Goal: Task Accomplishment & Management: Manage account settings

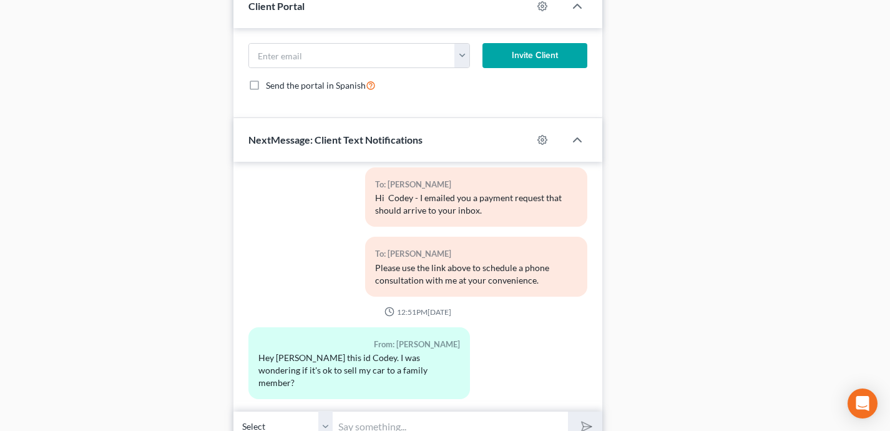
scroll to position [1213, 0]
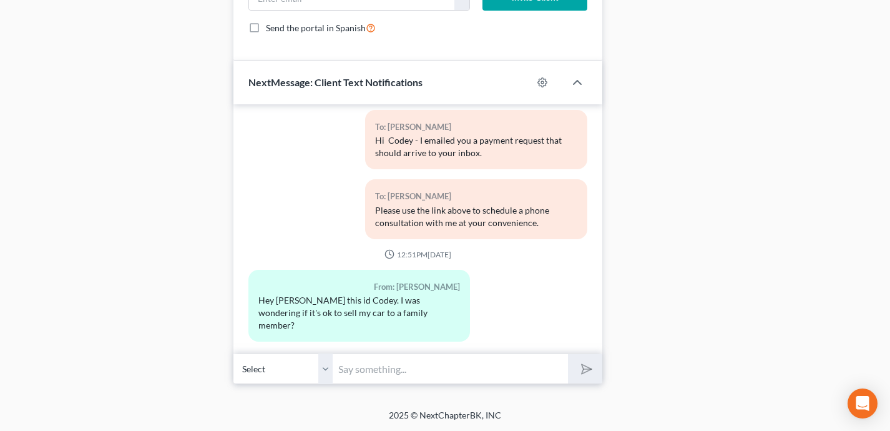
click at [372, 363] on input "text" at bounding box center [450, 368] width 235 height 31
type input "It wouldn't. Any transfer or sale before filing is closely scrutinized. Selling…"
click at [568, 354] on button "submit" at bounding box center [585, 368] width 34 height 29
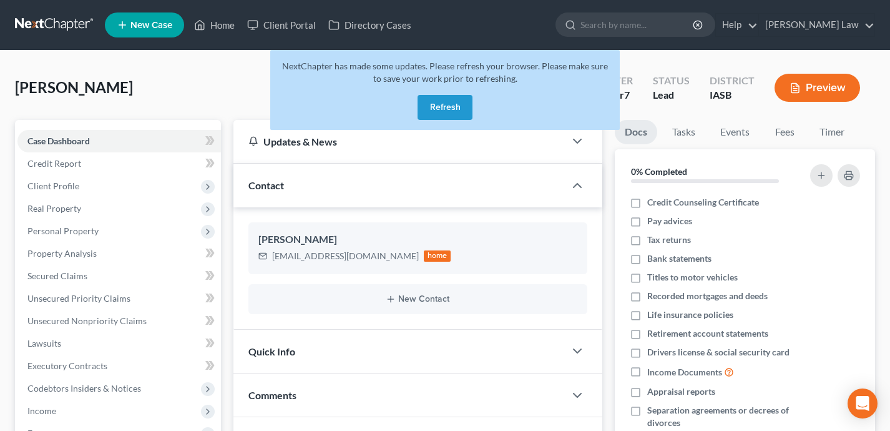
scroll to position [107, 0]
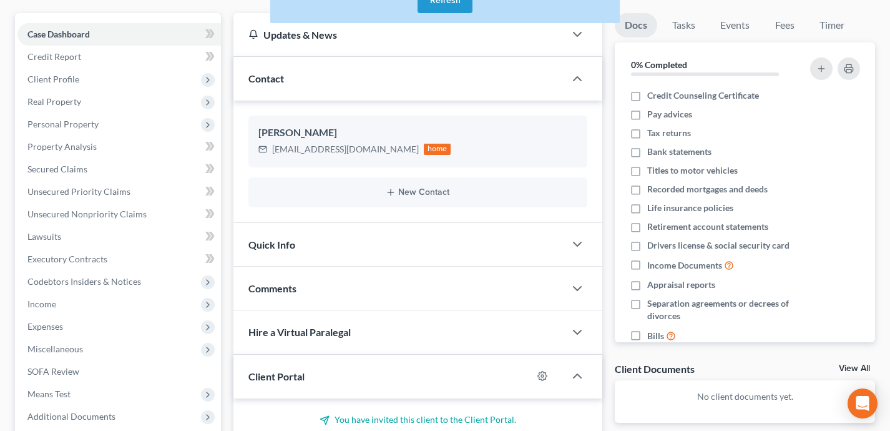
click at [456, 9] on button "Refresh" at bounding box center [445, 0] width 55 height 25
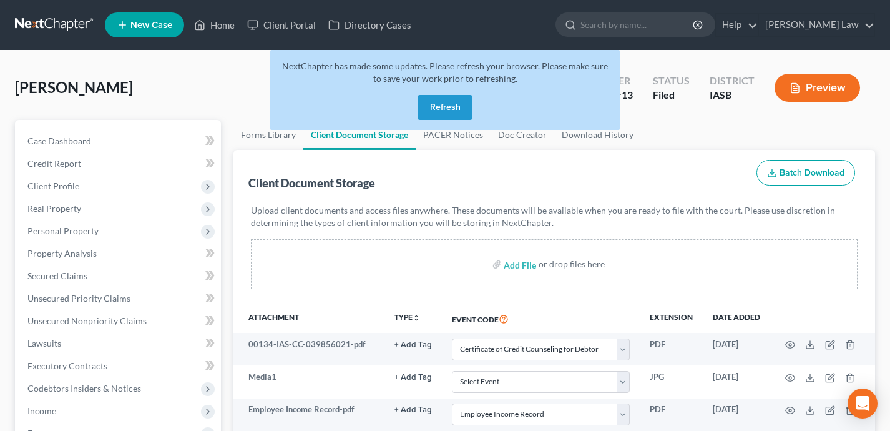
select select "0"
select select "9"
click at [447, 119] on button "Refresh" at bounding box center [445, 107] width 55 height 25
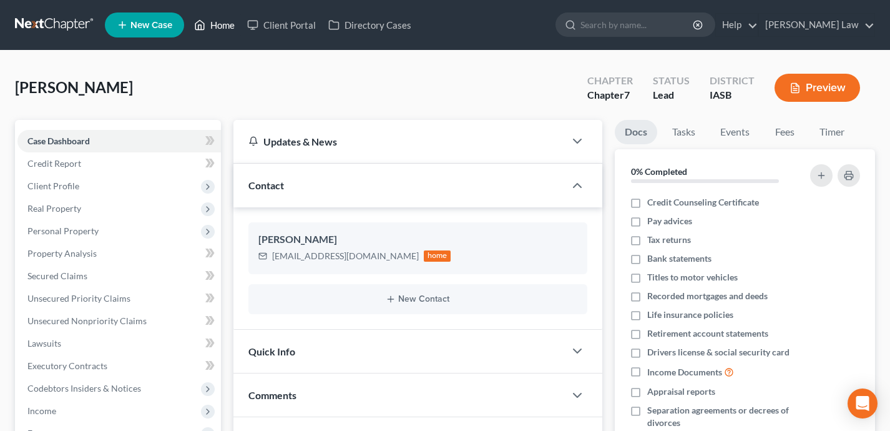
click at [215, 24] on link "Home" at bounding box center [214, 25] width 53 height 22
click at [224, 23] on link "Home" at bounding box center [214, 25] width 53 height 22
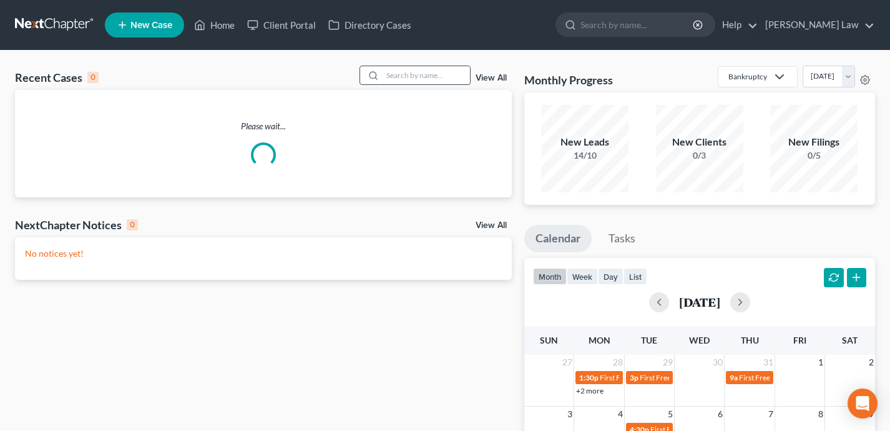
click at [418, 81] on input "search" at bounding box center [426, 75] width 87 height 18
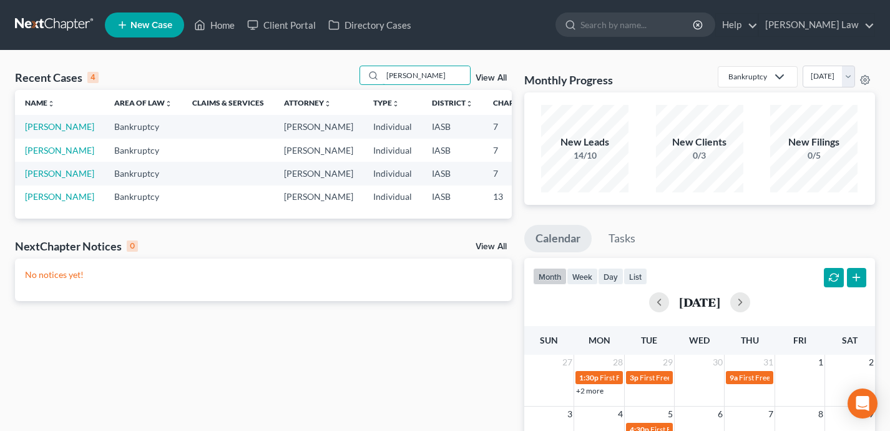
type input "fran"
click at [41, 132] on td "Mendez, Francisco" at bounding box center [59, 126] width 89 height 23
click at [42, 132] on link "Mendez, Francisco" at bounding box center [59, 126] width 69 height 11
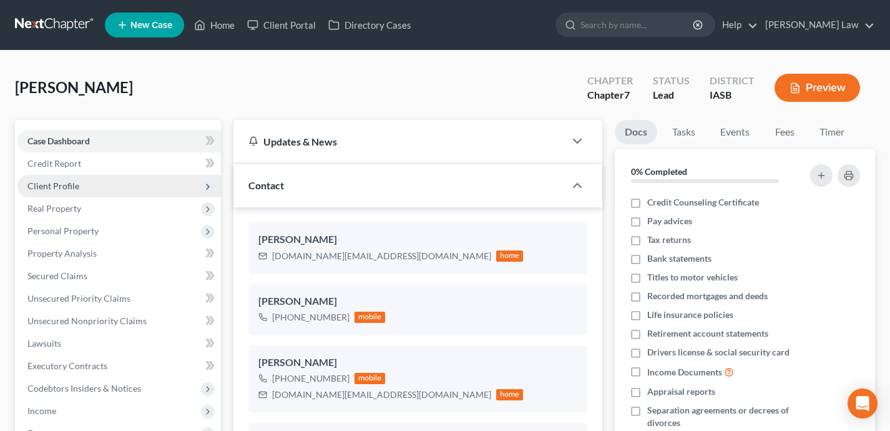
scroll to position [79, 0]
click at [125, 187] on span "Client Profile" at bounding box center [119, 186] width 204 height 22
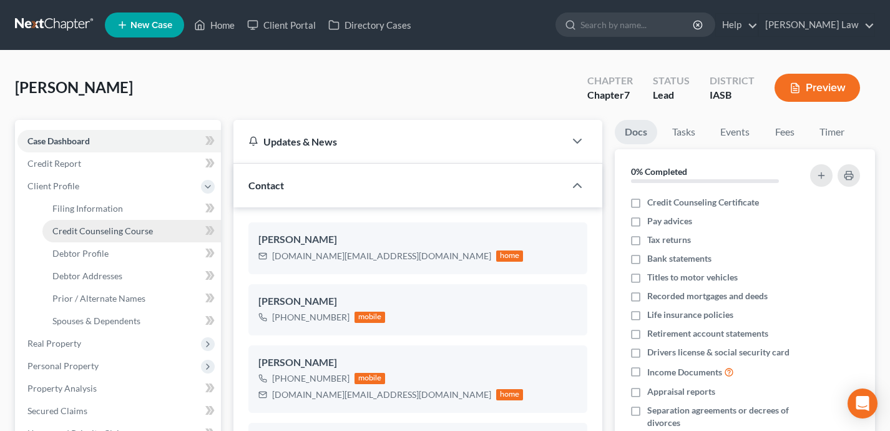
click at [127, 237] on link "Credit Counseling Course" at bounding box center [131, 231] width 179 height 22
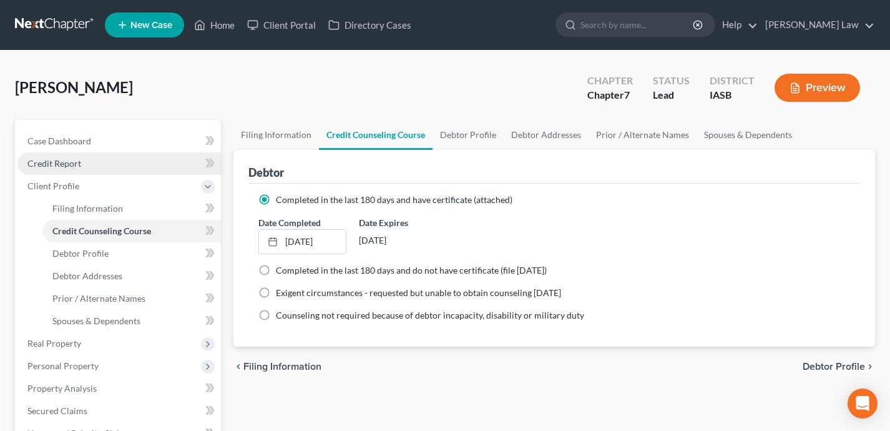
click at [102, 162] on link "Credit Report" at bounding box center [119, 163] width 204 height 22
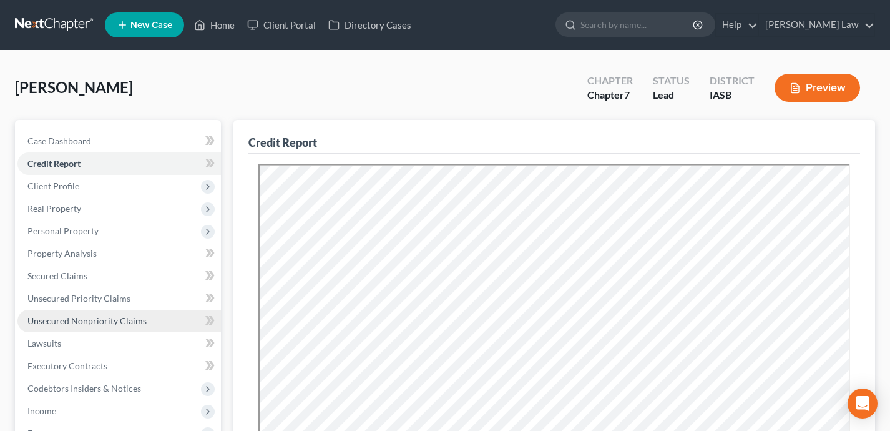
scroll to position [3, 0]
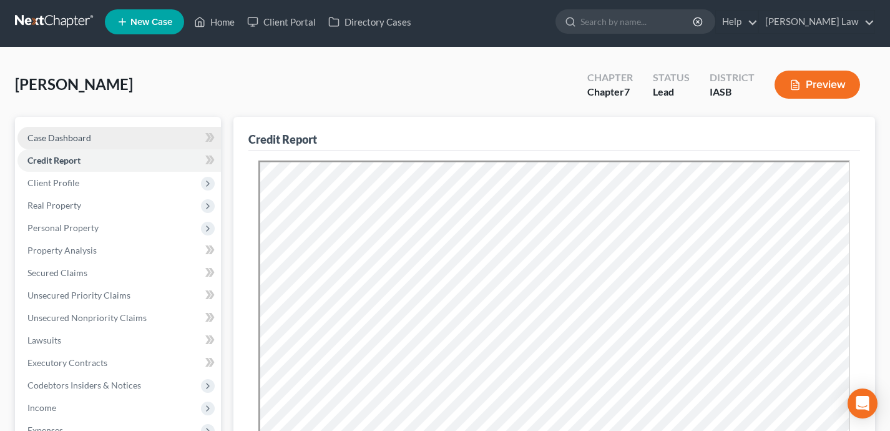
click at [114, 128] on link "Case Dashboard" at bounding box center [119, 138] width 204 height 22
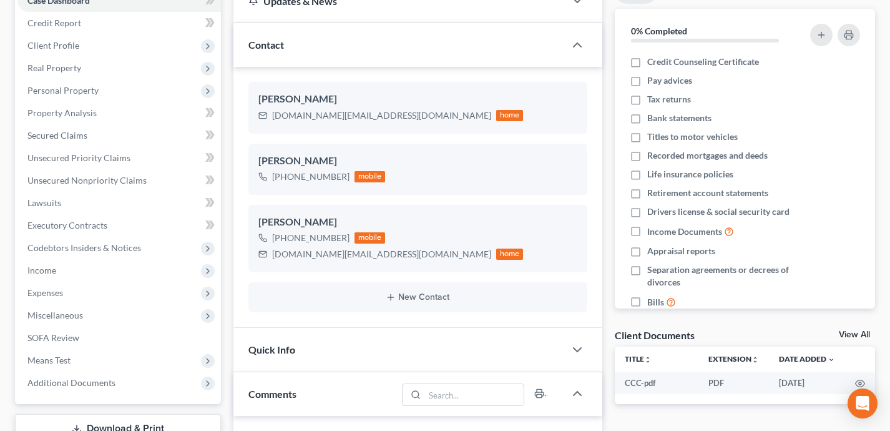
scroll to position [185, 0]
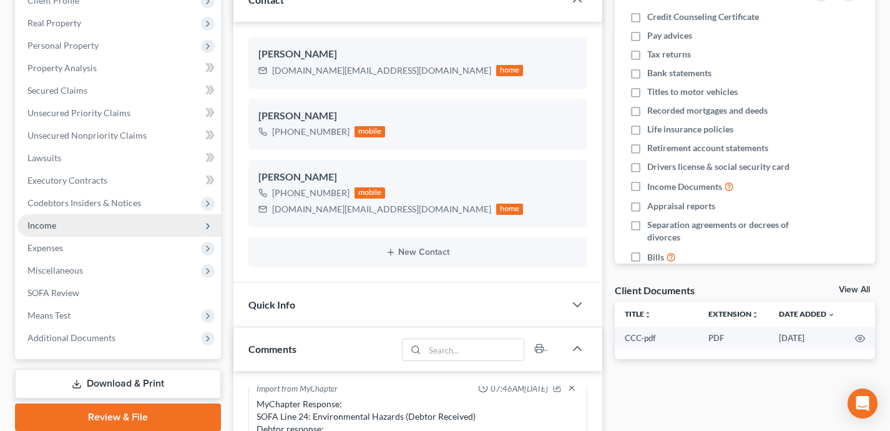
click at [97, 226] on span "Income" at bounding box center [119, 225] width 204 height 22
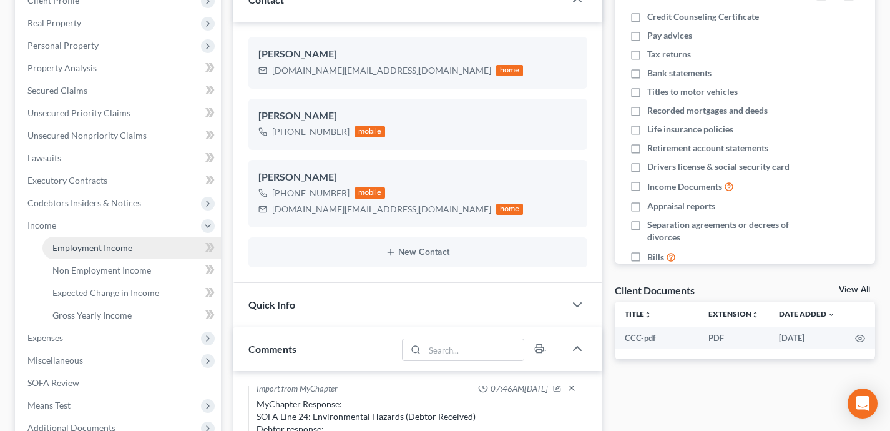
click at [107, 251] on span "Employment Income" at bounding box center [92, 247] width 80 height 11
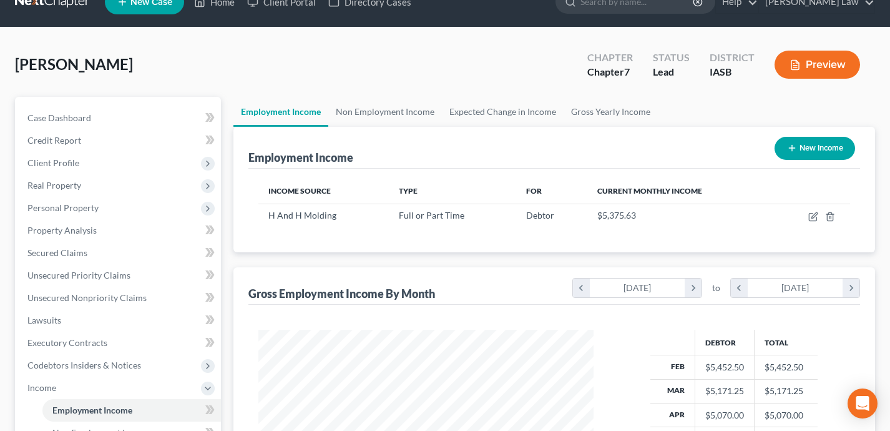
scroll to position [17, 0]
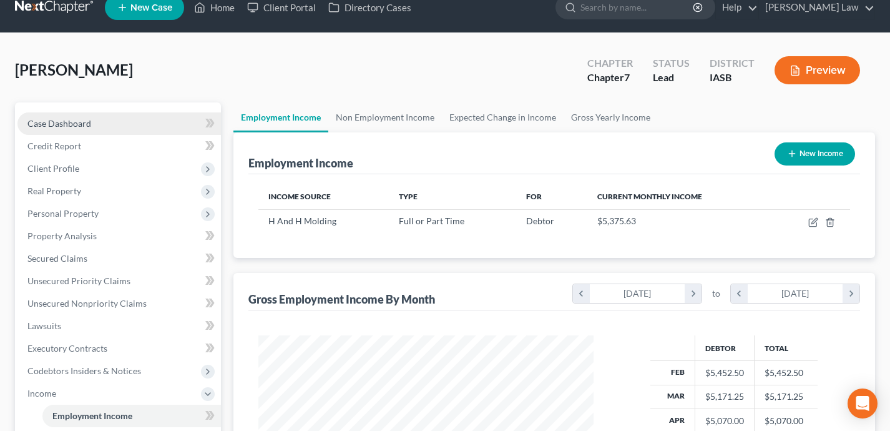
click at [157, 125] on link "Case Dashboard" at bounding box center [119, 123] width 204 height 22
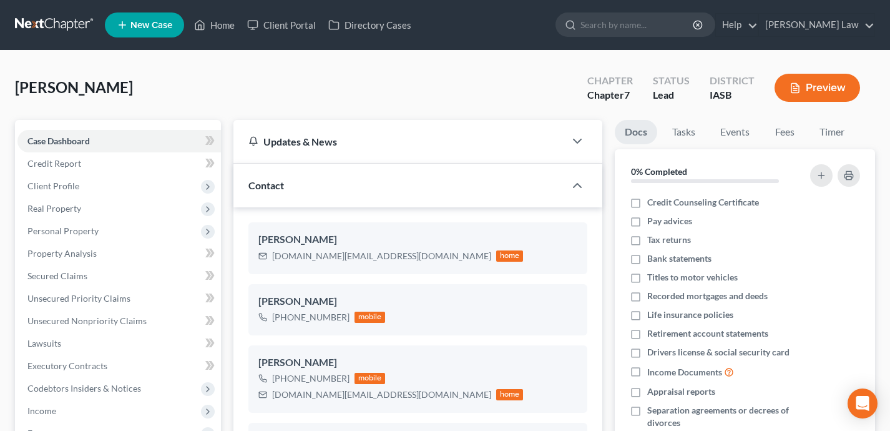
scroll to position [79, 0]
click at [164, 187] on span "Client Profile" at bounding box center [119, 186] width 204 height 22
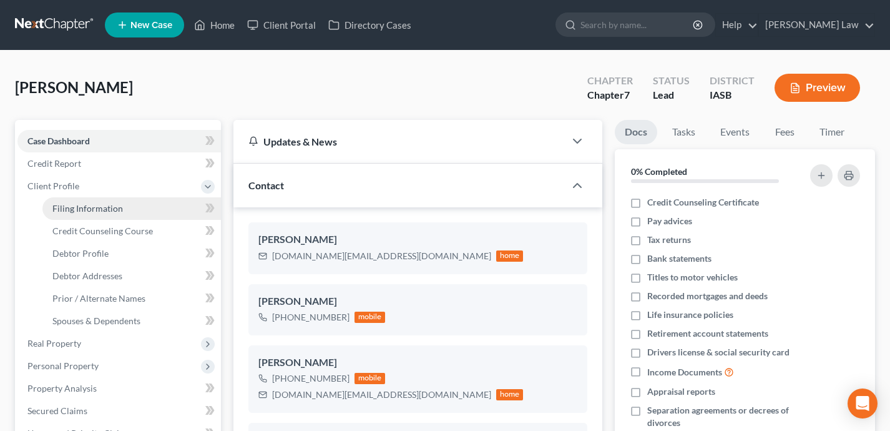
click at [165, 201] on link "Filing Information" at bounding box center [131, 208] width 179 height 22
select select "1"
select select "0"
select select "16"
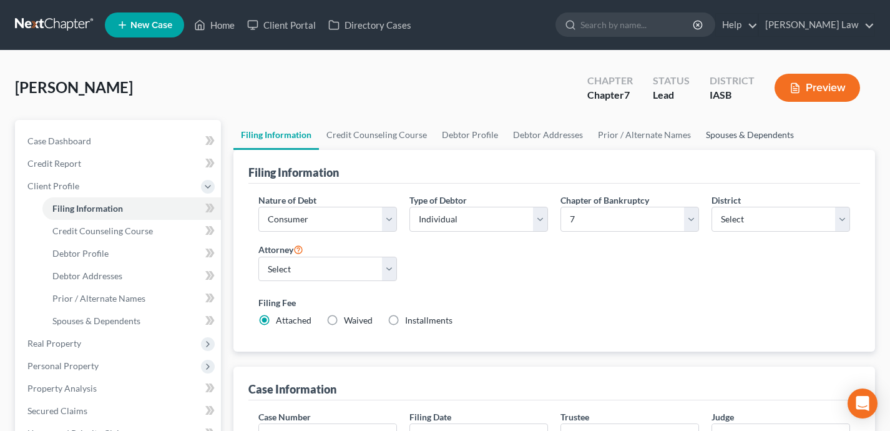
click at [739, 132] on link "Spouses & Dependents" at bounding box center [750, 135] width 103 height 30
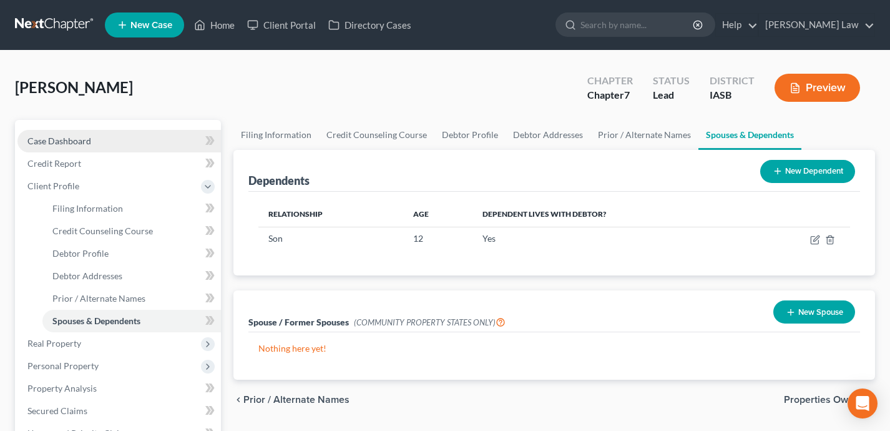
click at [131, 143] on link "Case Dashboard" at bounding box center [119, 141] width 204 height 22
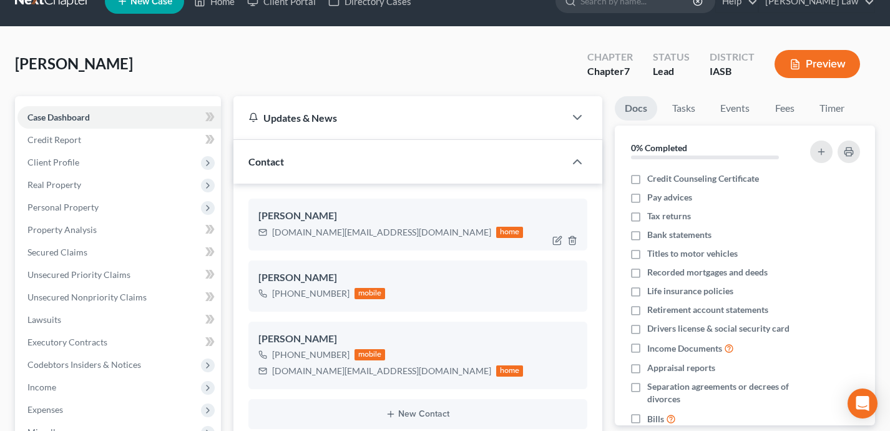
scroll to position [24, 0]
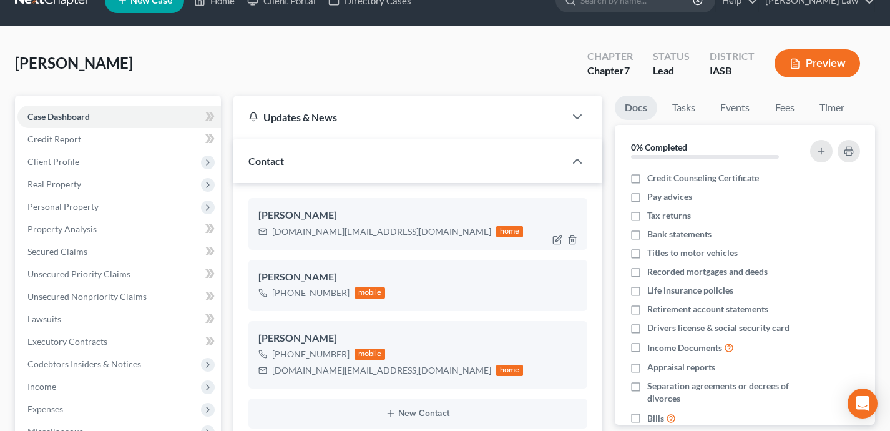
drag, startPoint x: 534, startPoint y: 234, endPoint x: 531, endPoint y: 228, distance: 6.8
click at [531, 228] on div "frankiemendez.fm@gmail.com home" at bounding box center [418, 232] width 320 height 16
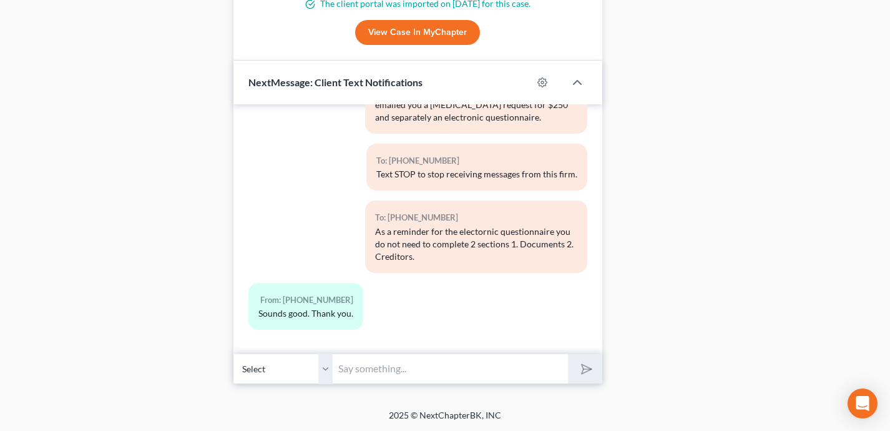
scroll to position [77, 0]
click at [409, 370] on input "text" at bounding box center [450, 368] width 235 height 31
paste input "[URL][DOMAIN_NAME]"
type input "[URL][DOMAIN_NAME]"
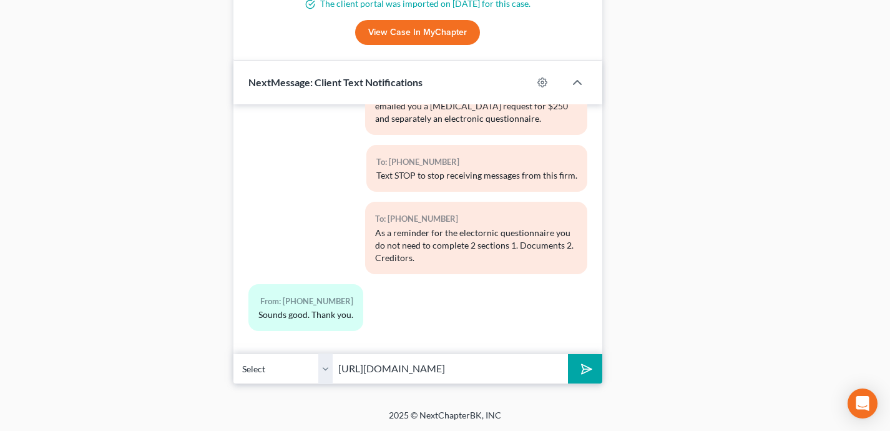
click at [568, 354] on button "submit" at bounding box center [585, 368] width 34 height 29
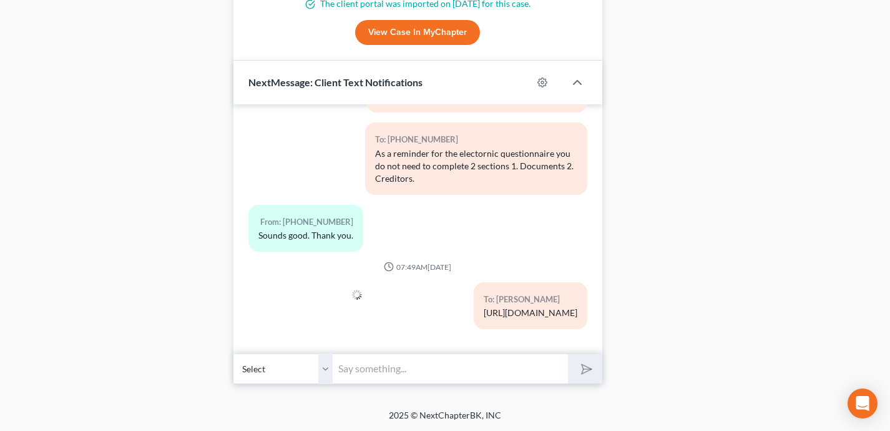
click at [409, 371] on input "text" at bounding box center [450, 368] width 235 height 31
type input "P"
type input "Please schedule a phone consultation with me at your convenience. - Shane Zisman"
click at [568, 354] on button "submit" at bounding box center [585, 368] width 34 height 29
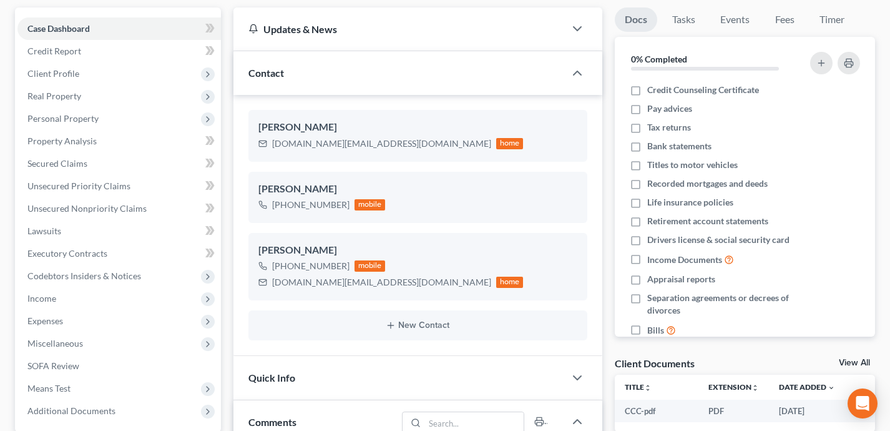
scroll to position [0, 0]
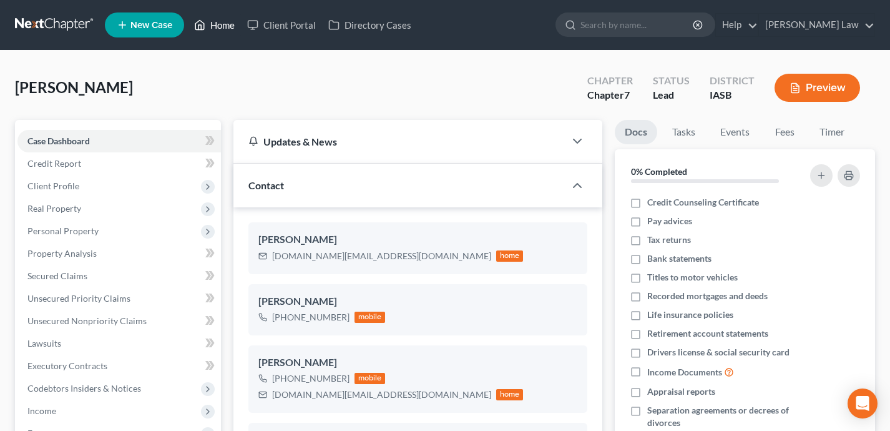
click at [220, 24] on link "Home" at bounding box center [214, 25] width 53 height 22
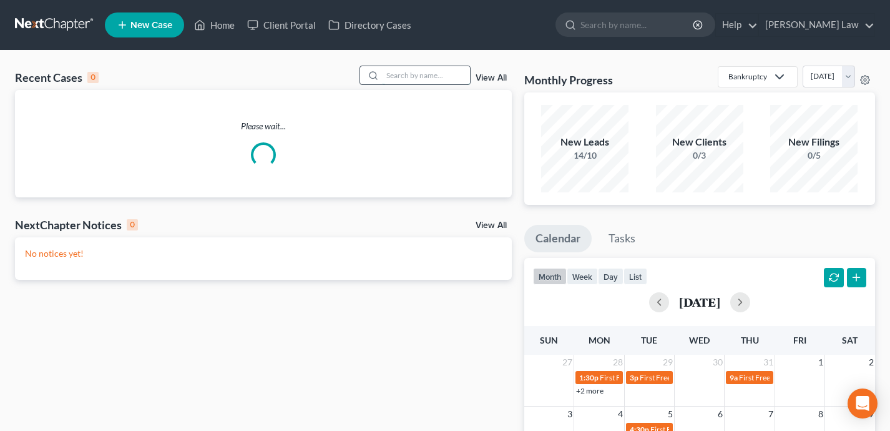
click at [406, 67] on input "search" at bounding box center [426, 75] width 87 height 18
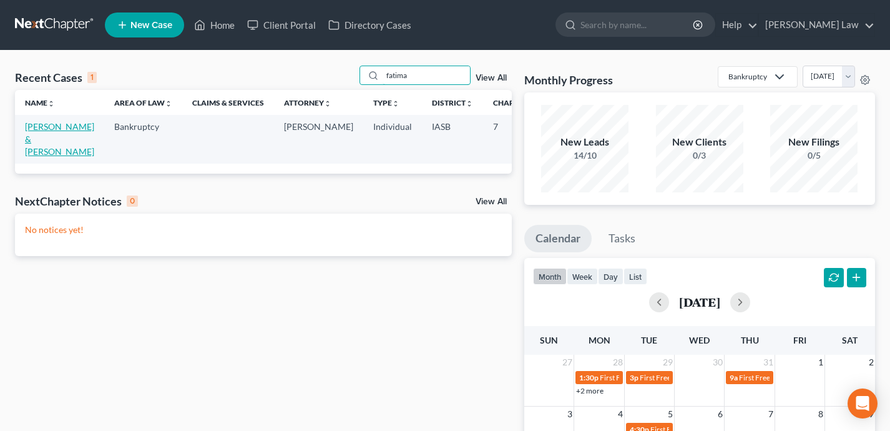
type input "fatima"
click at [38, 152] on link "Secic, Sadif & Fatima" at bounding box center [59, 139] width 69 height 36
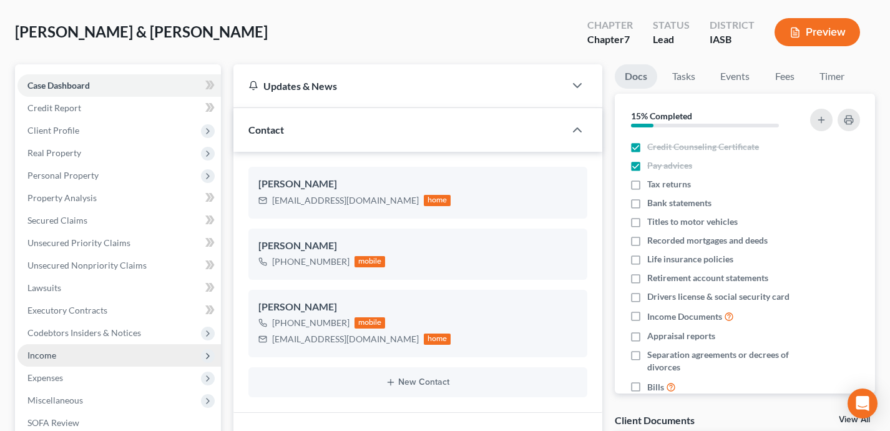
scroll to position [1102, 0]
click at [139, 360] on span "Income" at bounding box center [119, 355] width 204 height 22
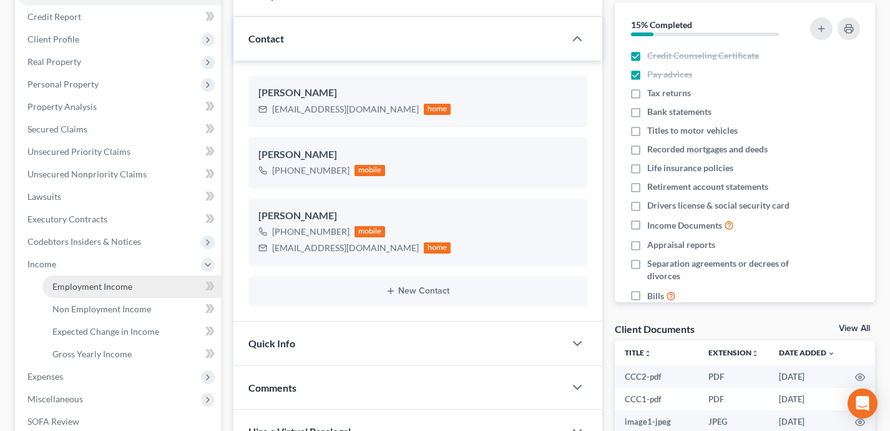
click at [119, 286] on span "Employment Income" at bounding box center [92, 286] width 80 height 11
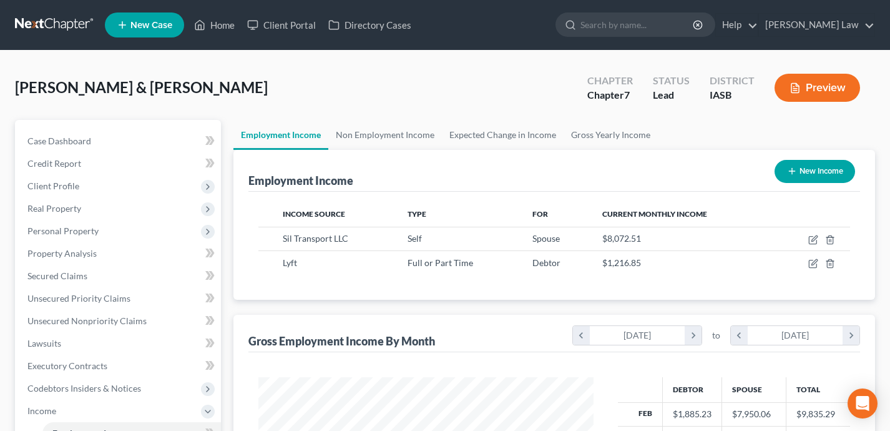
scroll to position [224, 360]
click at [812, 239] on icon "button" at bounding box center [815, 238] width 6 height 6
select select "1"
select select "16"
select select "3"
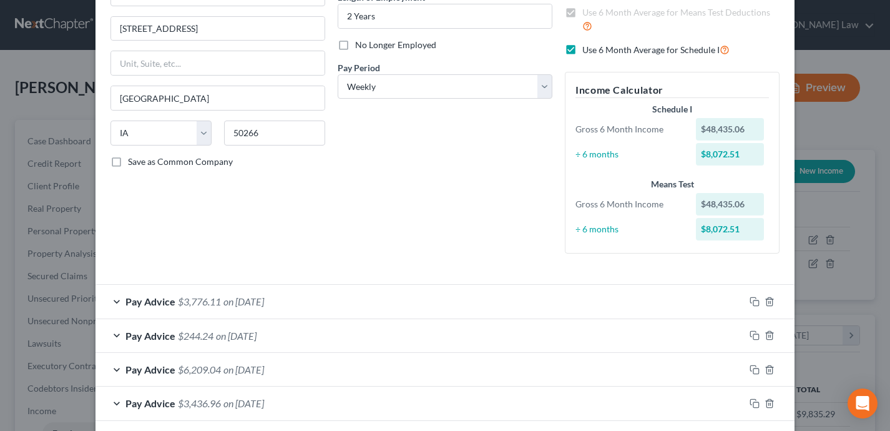
scroll to position [0, 0]
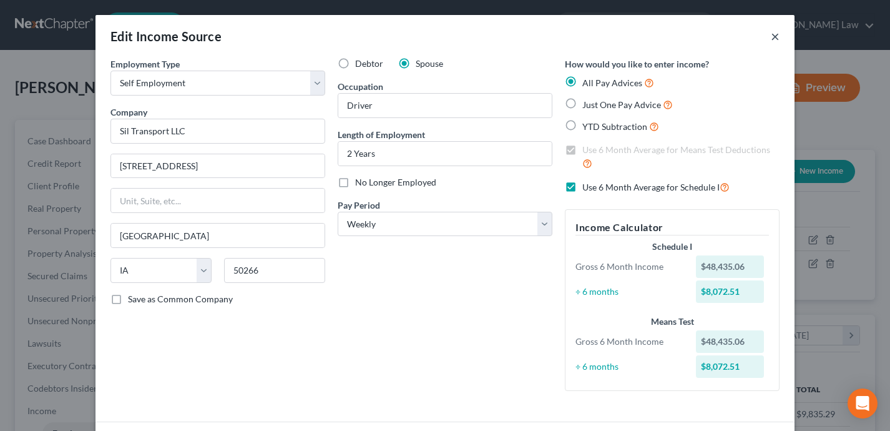
click at [771, 38] on button "×" at bounding box center [775, 36] width 9 height 15
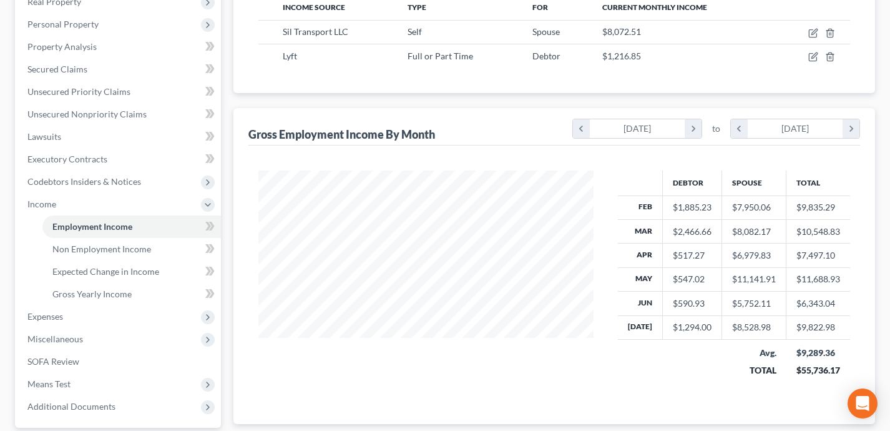
scroll to position [194, 0]
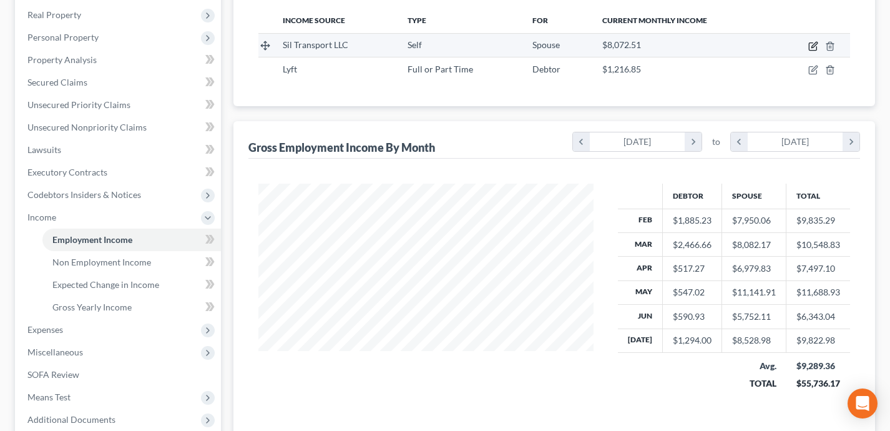
click at [816, 42] on icon "button" at bounding box center [815, 45] width 6 height 6
select select "1"
select select "16"
select select "3"
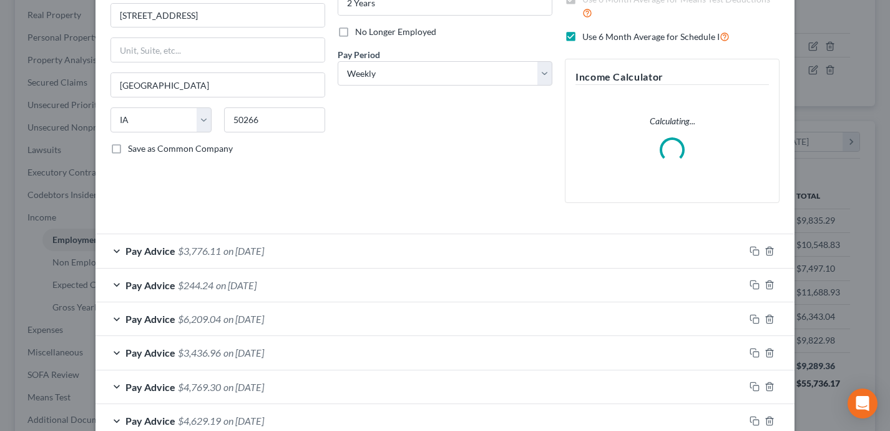
scroll to position [226, 0]
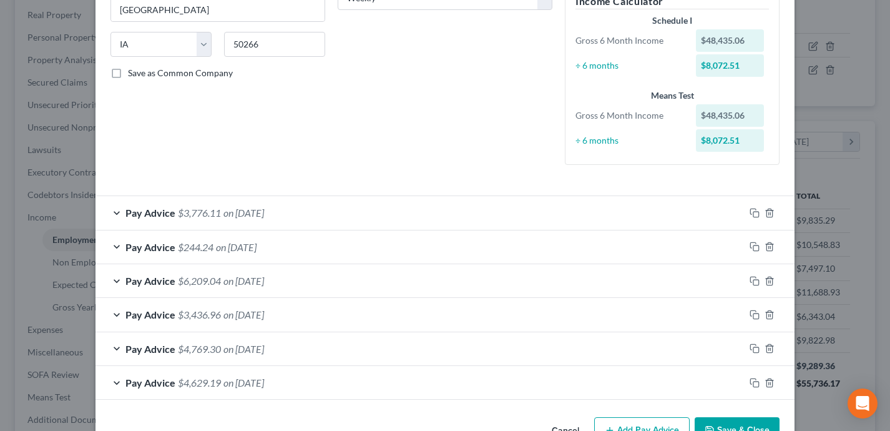
click at [511, 396] on div "Pay Advice $4,629.19 on 02/28/2025" at bounding box center [420, 382] width 649 height 33
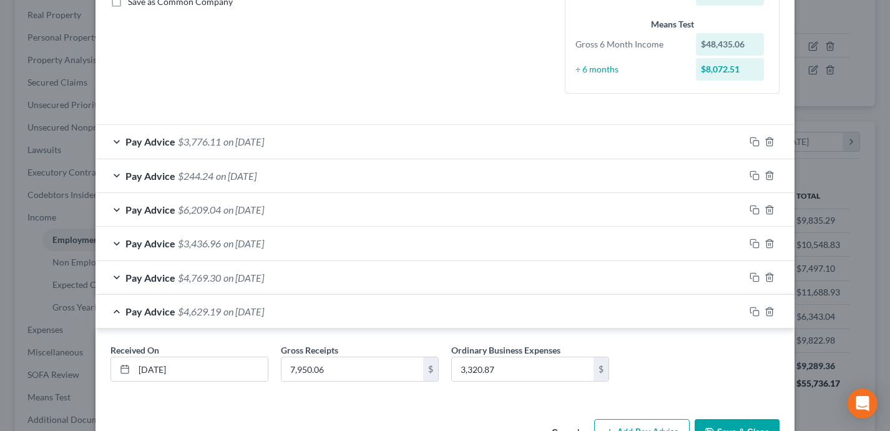
scroll to position [336, 0]
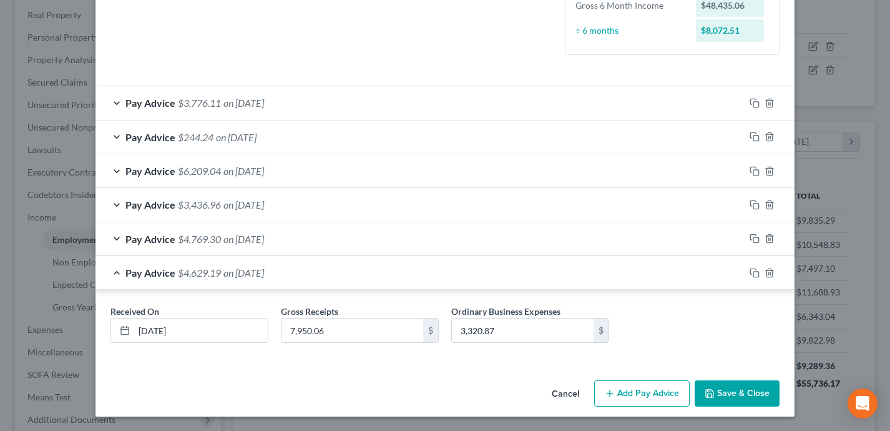
click at [730, 386] on button "Save & Close" at bounding box center [737, 393] width 85 height 26
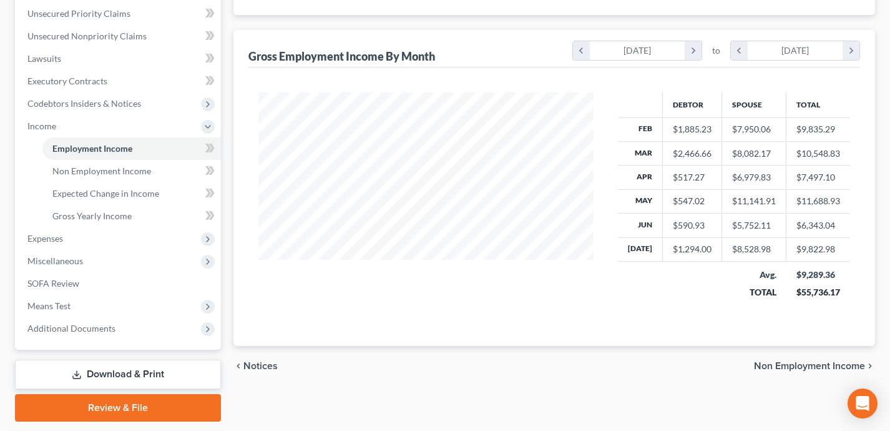
scroll to position [294, 0]
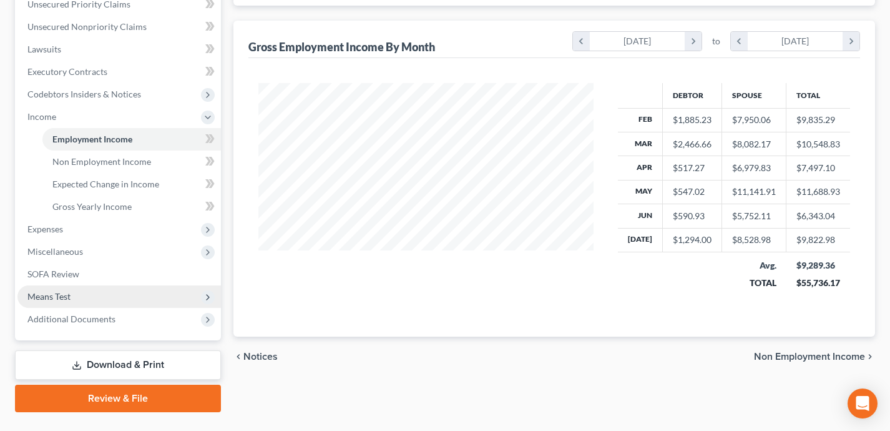
click at [160, 296] on span "Means Test" at bounding box center [119, 296] width 204 height 22
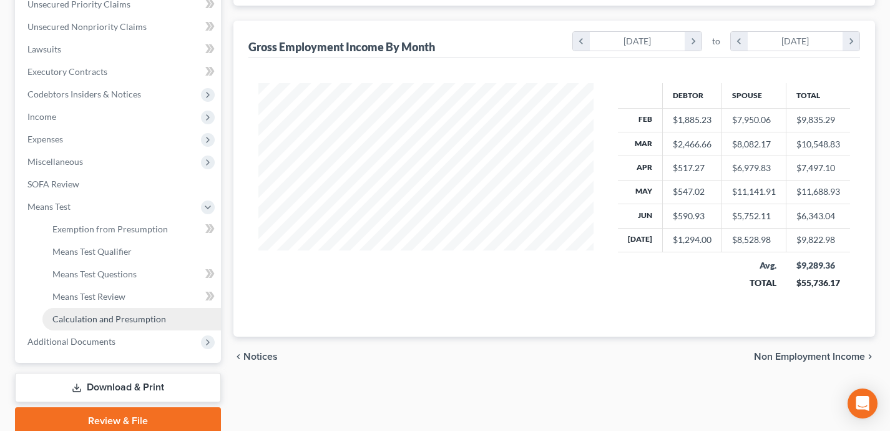
click at [156, 319] on span "Calculation and Presumption" at bounding box center [109, 318] width 114 height 11
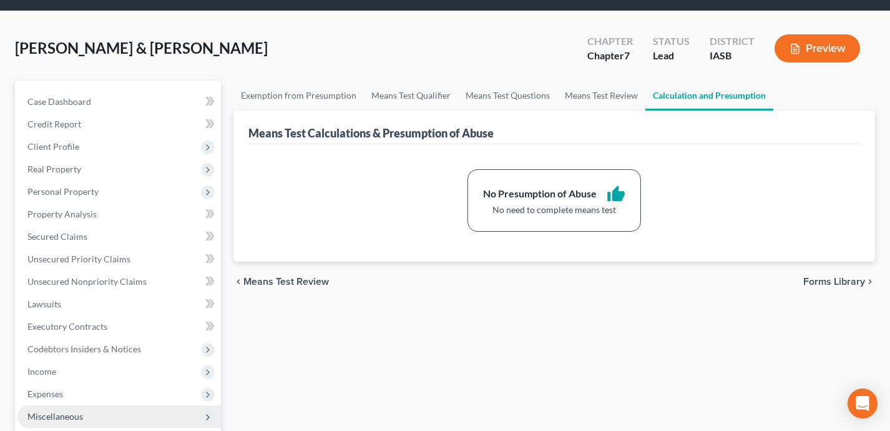
scroll to position [11, 0]
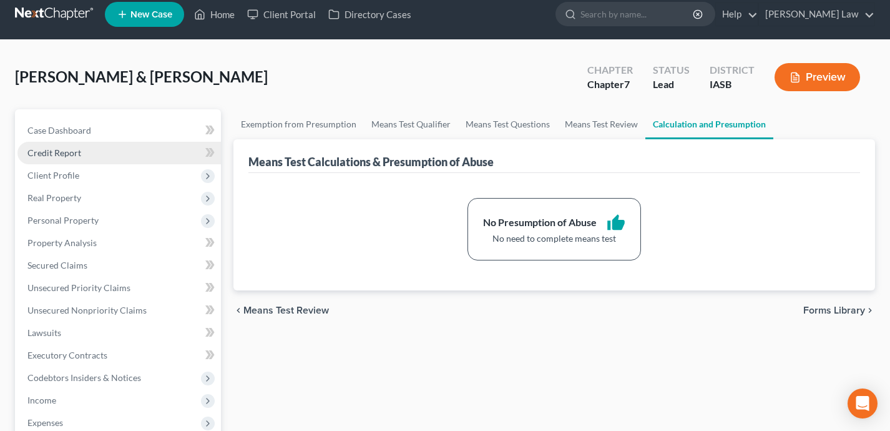
click at [108, 147] on link "Credit Report" at bounding box center [119, 153] width 204 height 22
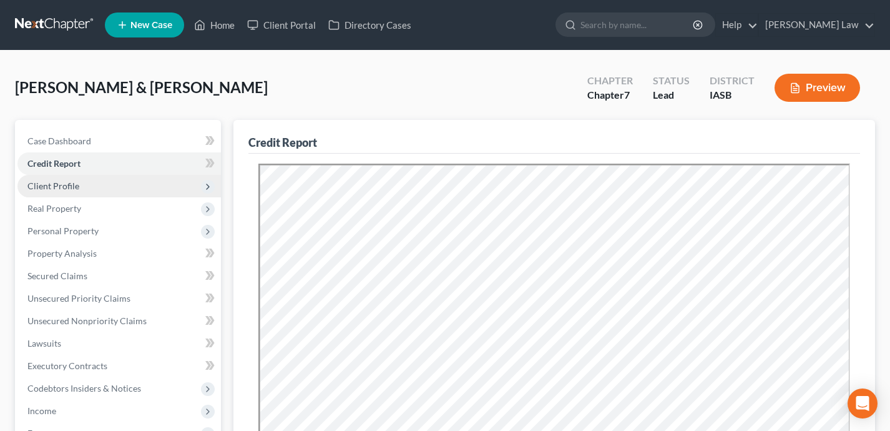
click at [124, 190] on span "Client Profile" at bounding box center [119, 186] width 204 height 22
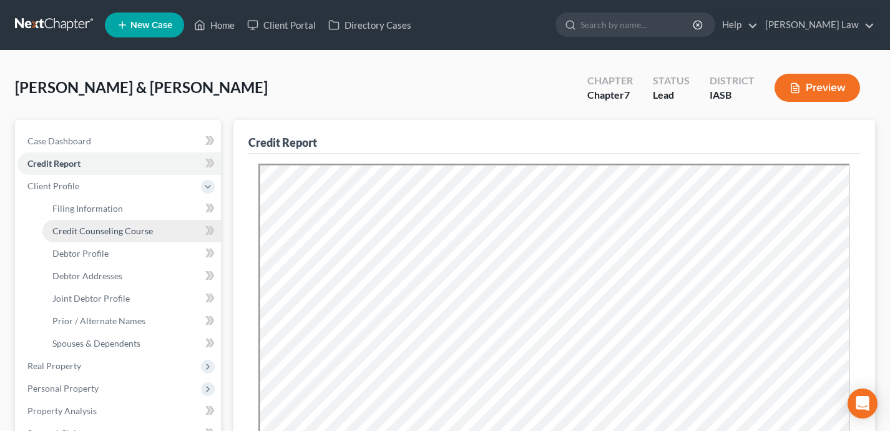
click at [133, 232] on span "Credit Counseling Course" at bounding box center [102, 230] width 101 height 11
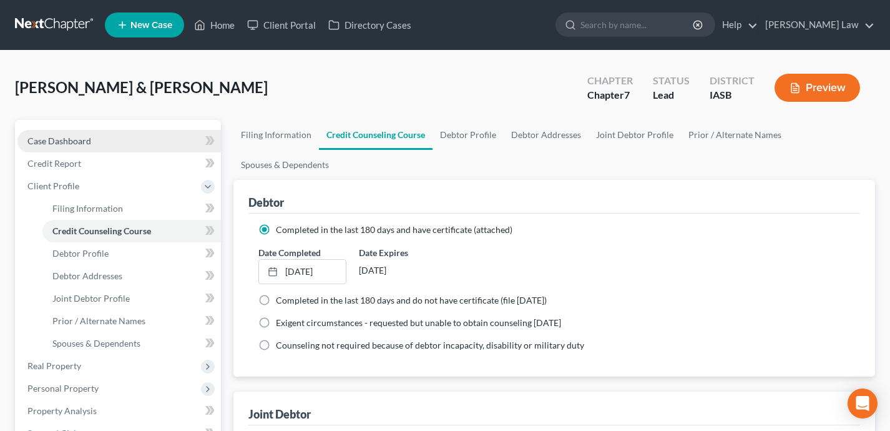
drag, startPoint x: 160, startPoint y: 135, endPoint x: 191, endPoint y: 131, distance: 31.5
click at [160, 135] on link "Case Dashboard" at bounding box center [119, 141] width 204 height 22
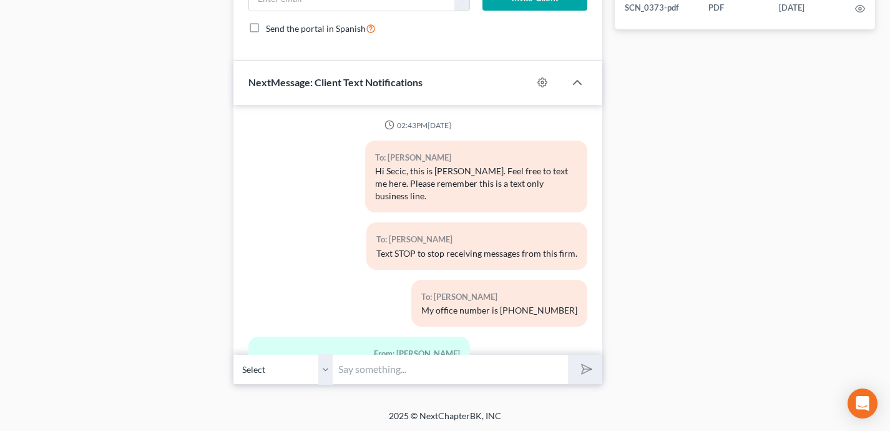
scroll to position [1102, 0]
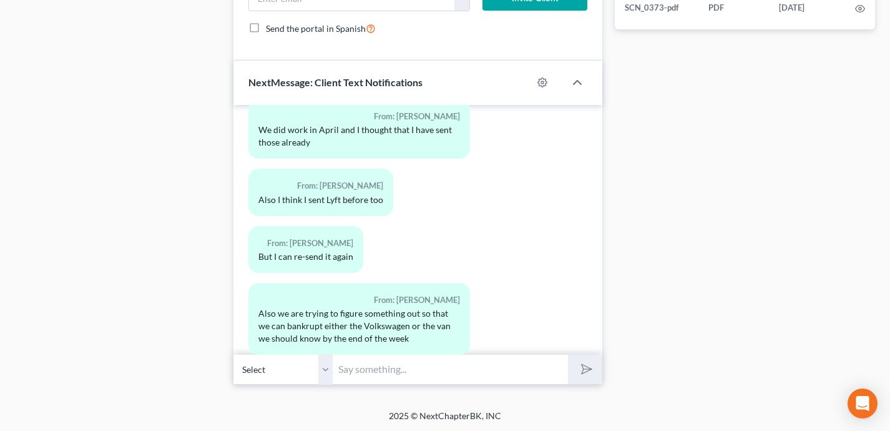
click at [425, 368] on input "text" at bounding box center [450, 369] width 235 height 31
paste input "[URL][DOMAIN_NAME]"
type input "[URL][DOMAIN_NAME]"
click at [568, 355] on button "submit" at bounding box center [585, 369] width 34 height 29
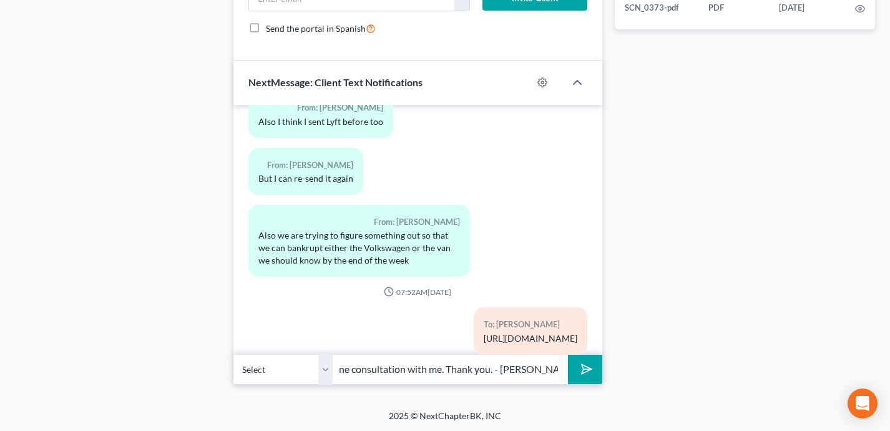
scroll to position [0, 190]
type input "Please use the link above to schedule a phone consultation with me. Thank you. …"
click at [568, 355] on button "submit" at bounding box center [585, 369] width 34 height 29
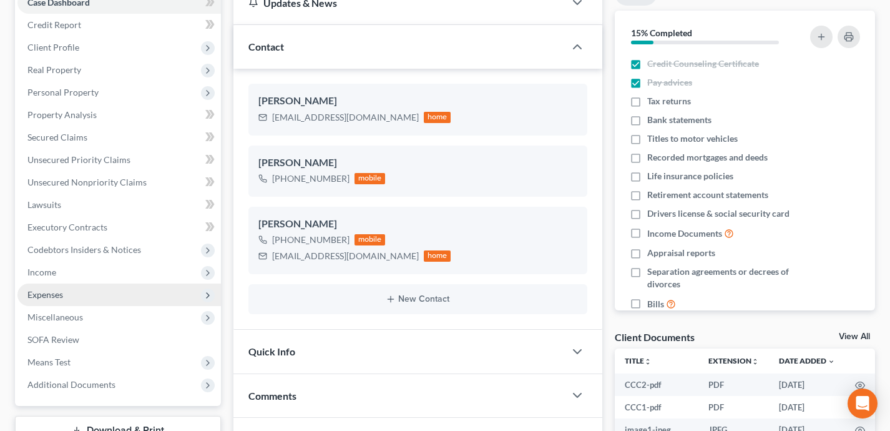
scroll to position [170, 0]
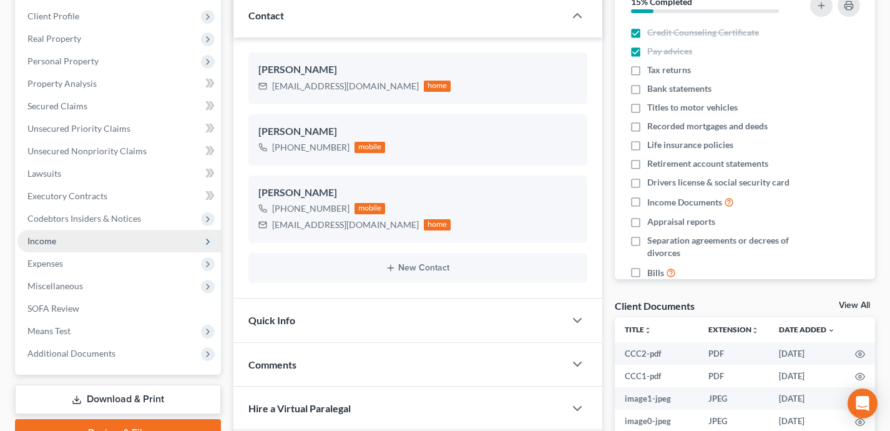
click at [106, 242] on span "Income" at bounding box center [119, 241] width 204 height 22
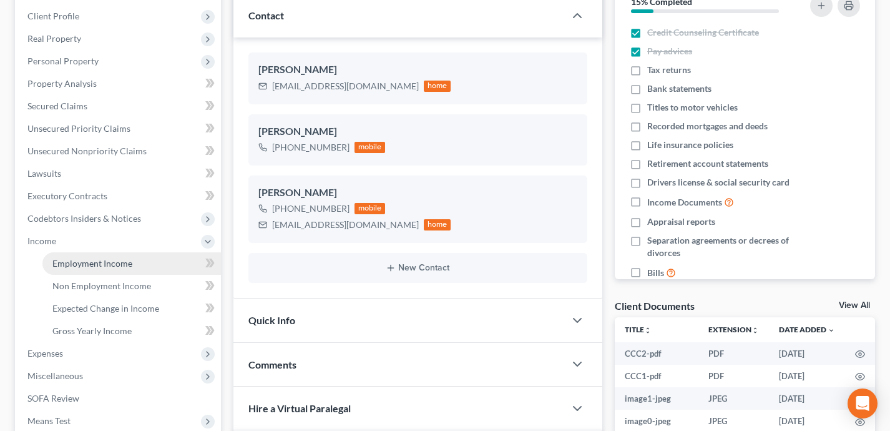
click at [115, 262] on span "Employment Income" at bounding box center [92, 263] width 80 height 11
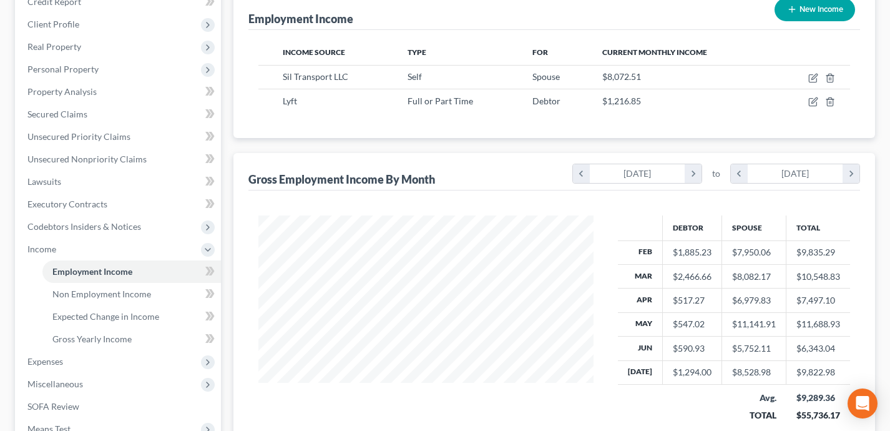
scroll to position [232, 0]
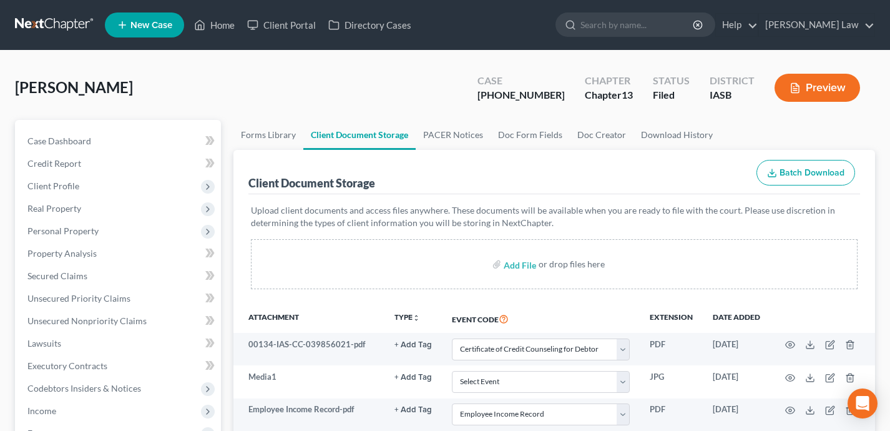
select select "0"
select select "9"
